Goal: Information Seeking & Learning: Stay updated

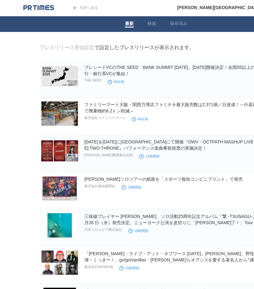
click at [87, 8] on link "TOPへ戻る" at bounding box center [81, 8] width 35 height 4
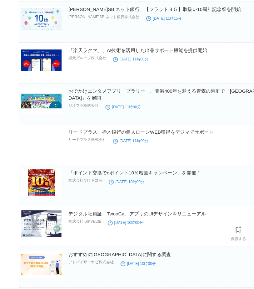
scroll to position [3981, 16]
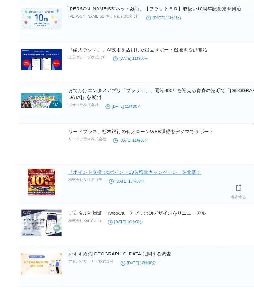
drag, startPoint x: 128, startPoint y: 172, endPoint x: 127, endPoint y: 178, distance: 6.0
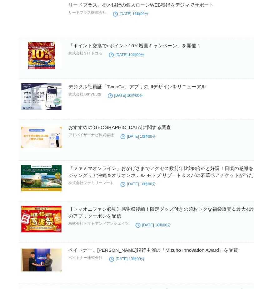
scroll to position [4096, 16]
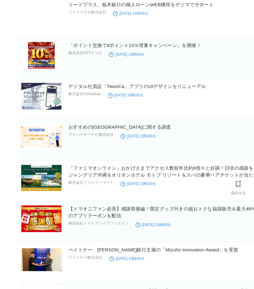
click at [142, 192] on time "[DATE] 10時00分" at bounding box center [132, 194] width 32 height 4
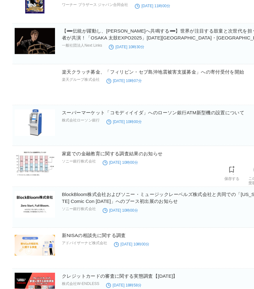
scroll to position [5227, 22]
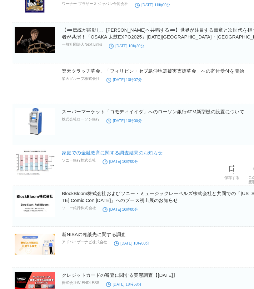
click at [119, 162] on link "家庭での金融教育に関する調査結果のお知らせ" at bounding box center [109, 164] width 92 height 5
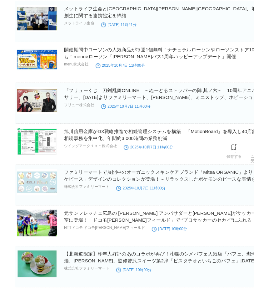
scroll to position [6166, 12]
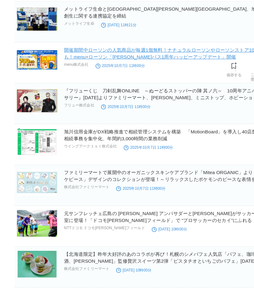
click at [82, 43] on link "開催期間中ローソンの人気商品が毎週1個無料！ナチュラルローソンやローソンストア100でも！menu×ローソン「[PERSON_NAME]パス1周年ハッピーアッ…" at bounding box center [162, 48] width 181 height 11
